Goal: Obtain resource: Obtain resource

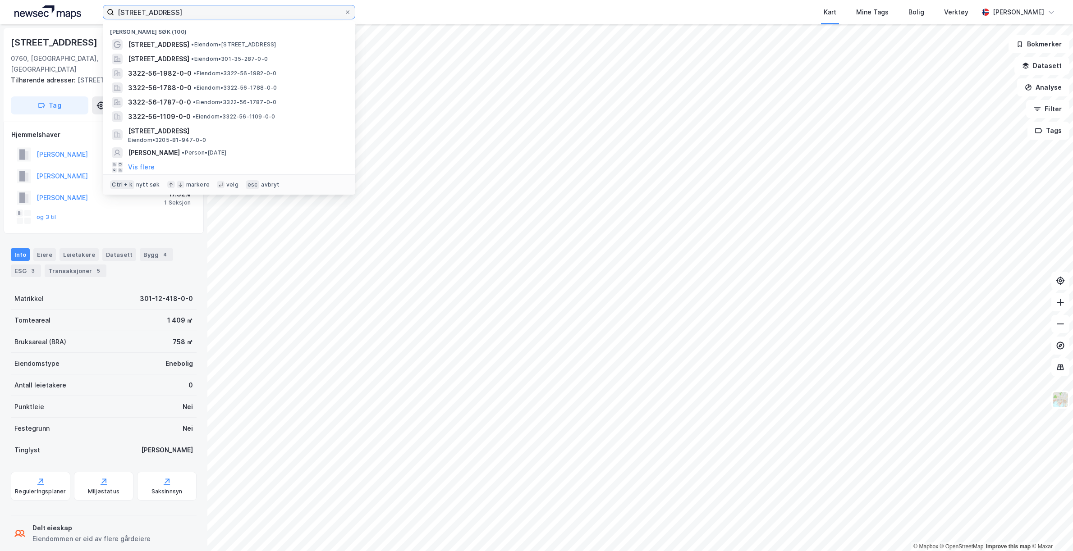
drag, startPoint x: 223, startPoint y: 17, endPoint x: 89, endPoint y: 19, distance: 133.9
click at [89, 19] on div "melumveien 81 Nylige søk (100) [STREET_ADDRESS] • Eiendom • [STREET_ADDRESS] • …" at bounding box center [536, 12] width 1073 height 24
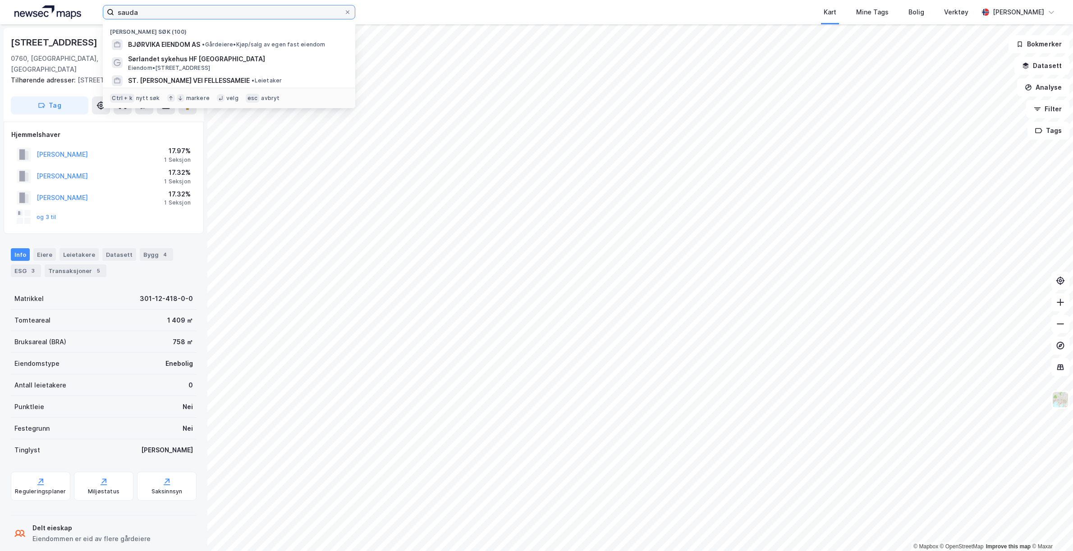
type input "sauda"
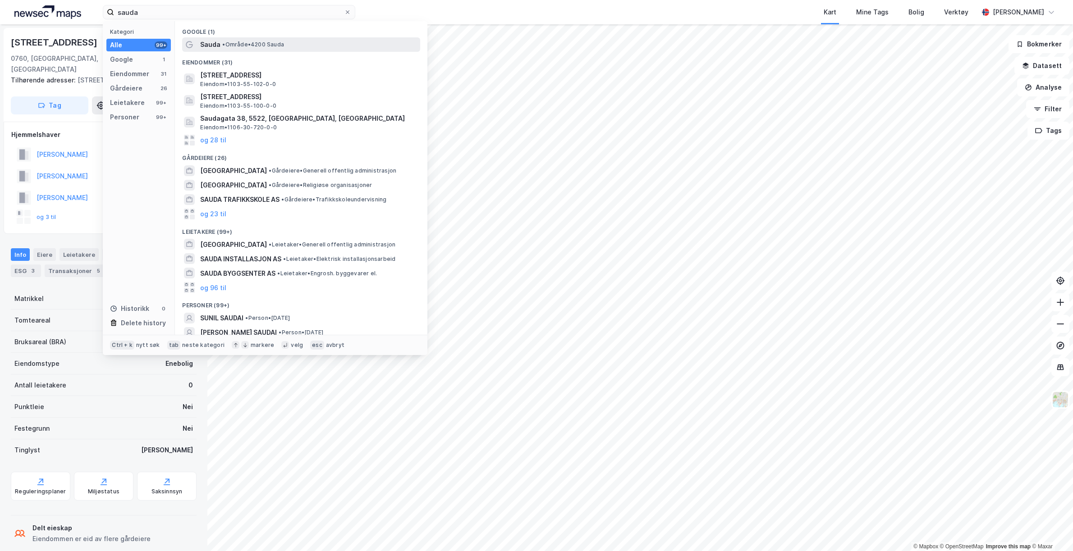
click at [231, 43] on span "• Område • 4200 Sauda" at bounding box center [253, 44] width 62 height 7
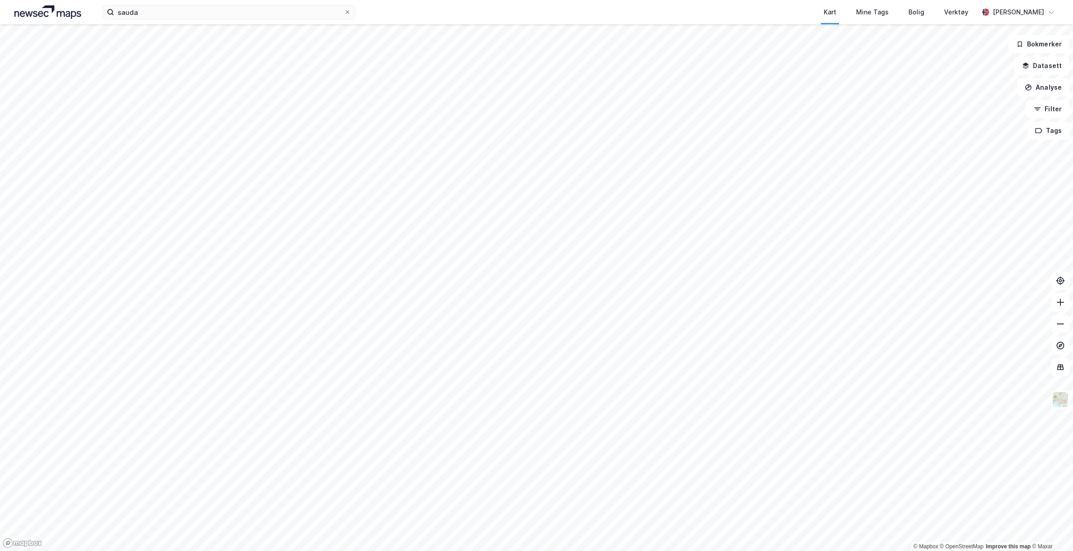
click at [199, 551] on html "sauda Kart Mine Tags Bolig Verktøy [PERSON_NAME] © Mapbox © OpenStreetMap Impro…" at bounding box center [536, 275] width 1073 height 551
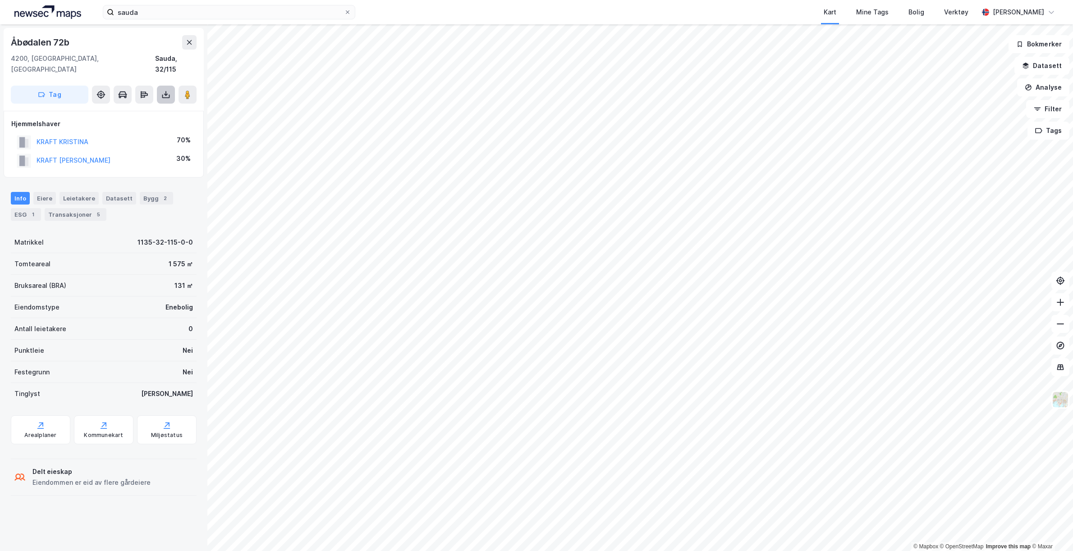
click at [170, 90] on icon at bounding box center [165, 94] width 9 height 9
click at [136, 109] on div "Last ned grunnbok" at bounding box center [121, 112] width 52 height 7
